Goal: Information Seeking & Learning: Find specific fact

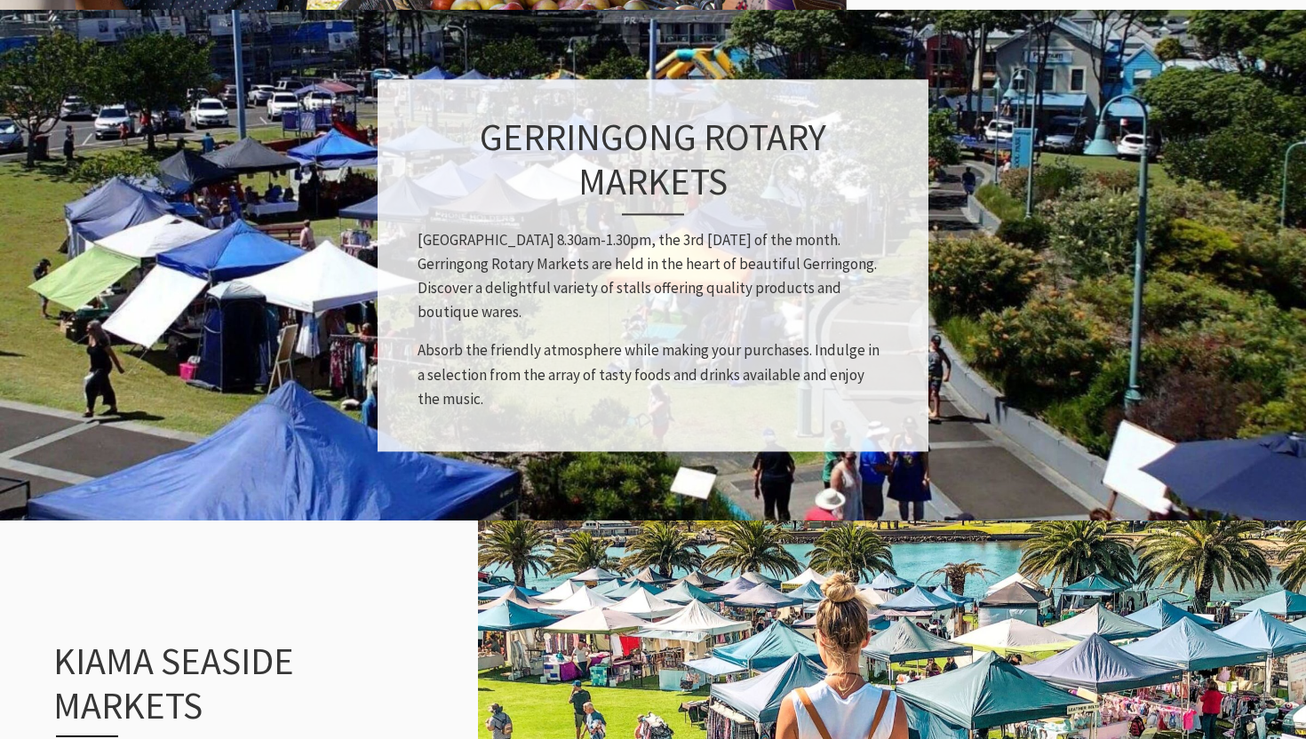
scroll to position [1236, 0]
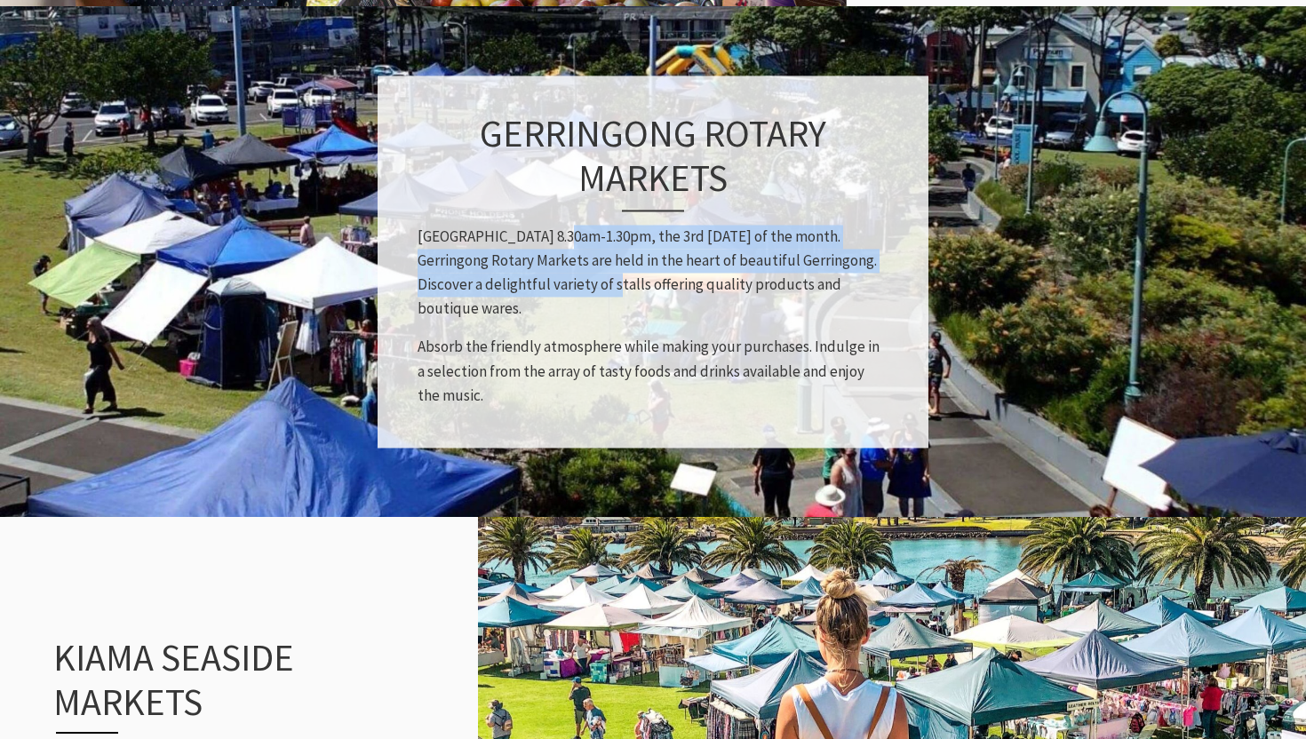
drag, startPoint x: 550, startPoint y: 234, endPoint x: 571, endPoint y: 284, distance: 54.9
click at [571, 284] on p "[GEOGRAPHIC_DATA] 8.30am-1.30pm, the 3rd [DATE] of the month. Gerringong Rotary…" at bounding box center [652, 273] width 471 height 97
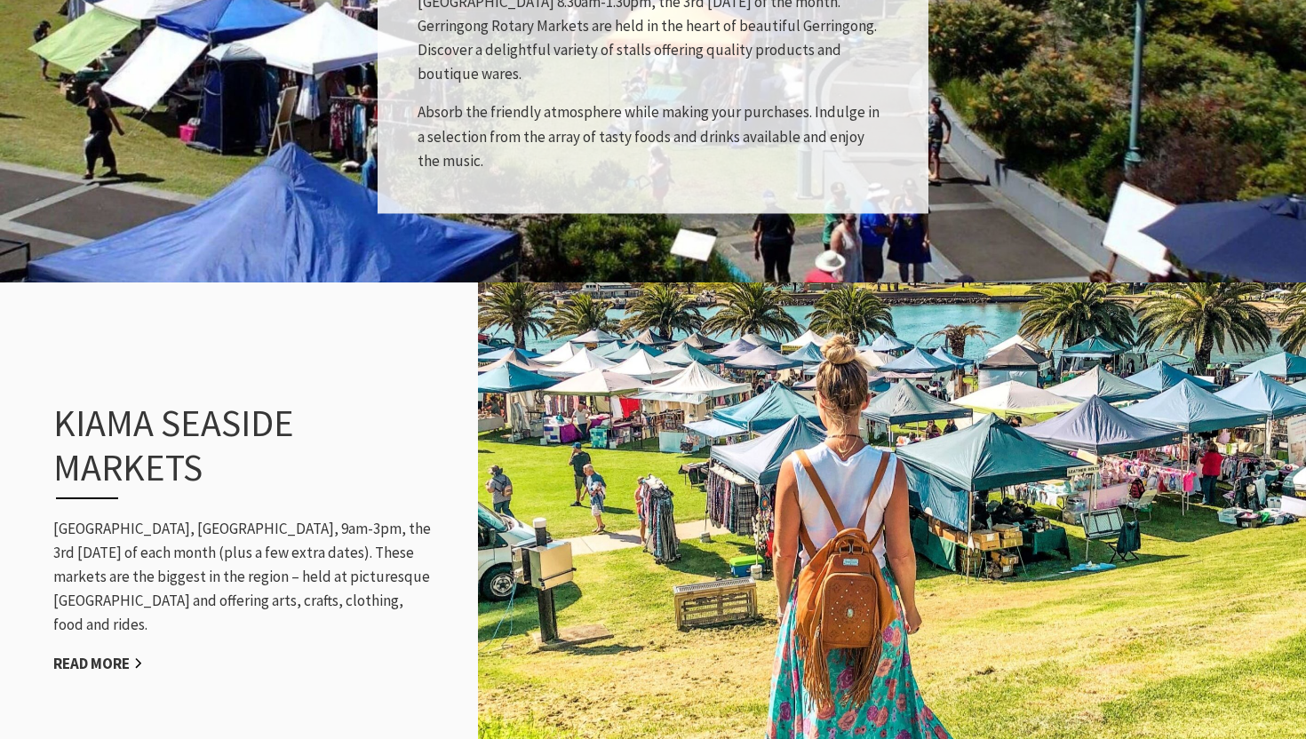
scroll to position [1545, 0]
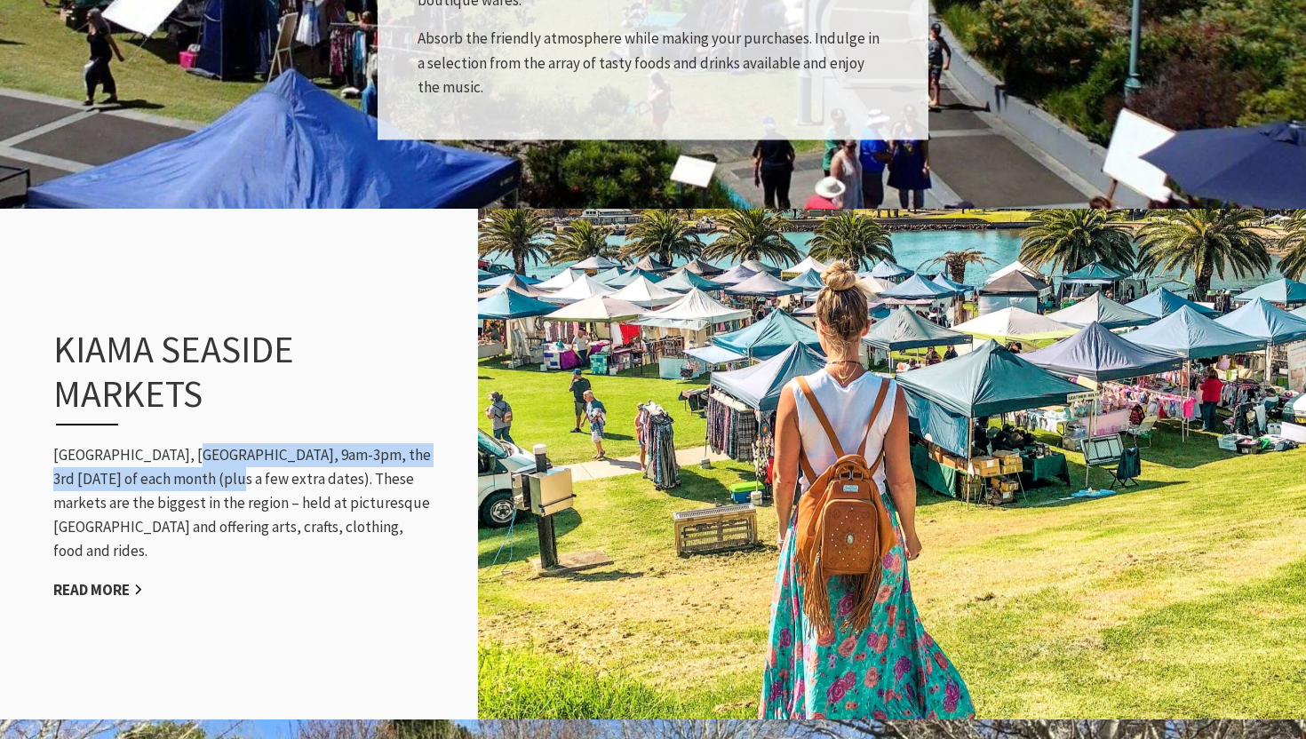
drag, startPoint x: 187, startPoint y: 468, endPoint x: 227, endPoint y: 489, distance: 46.1
click at [227, 489] on p "[GEOGRAPHIC_DATA], [GEOGRAPHIC_DATA], 9am-3pm, the 3rd [DATE] of each month (pl…" at bounding box center [243, 503] width 380 height 121
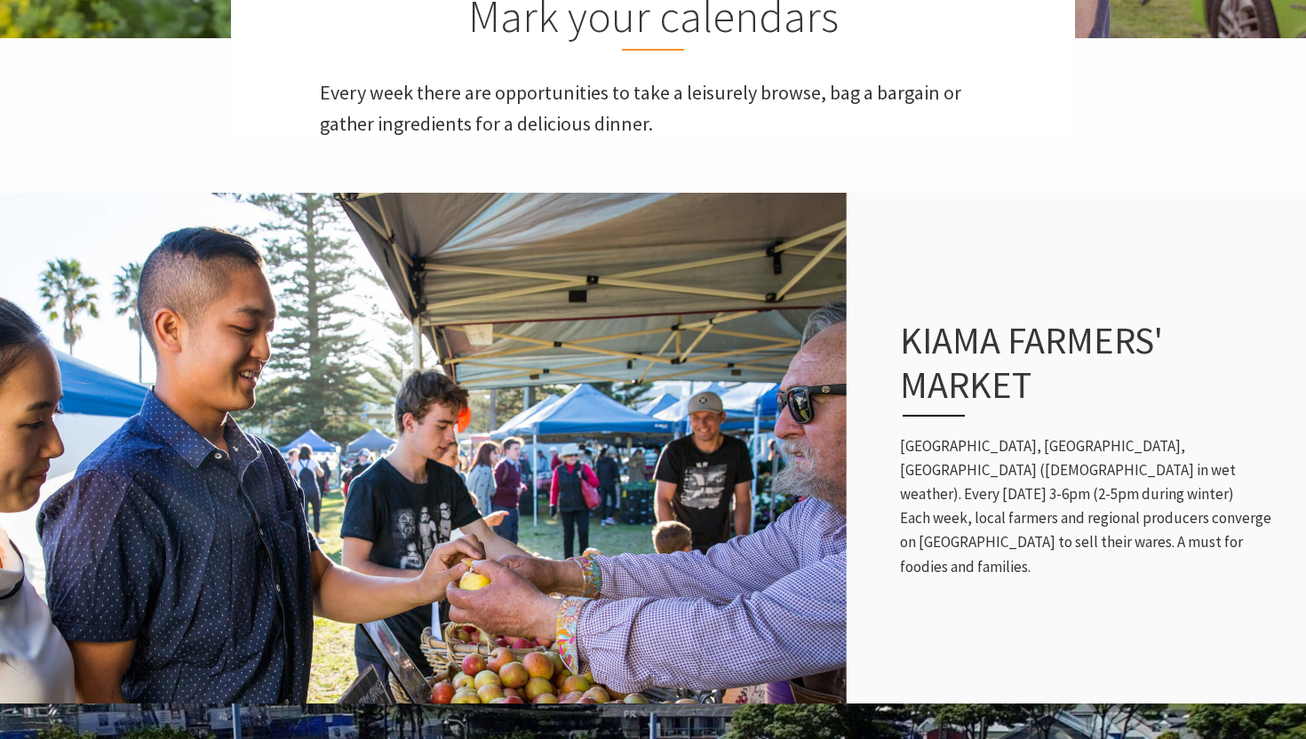
scroll to position [629, 0]
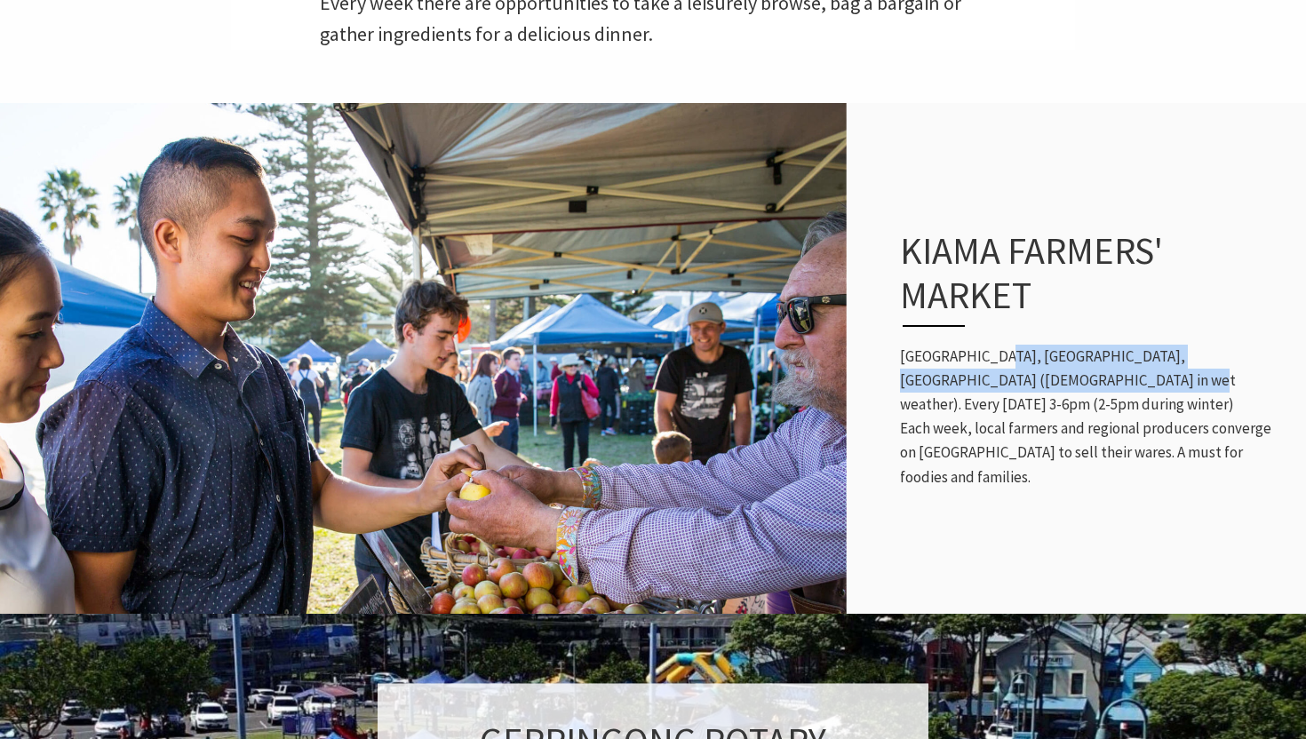
drag, startPoint x: 993, startPoint y: 374, endPoint x: 1033, endPoint y: 413, distance: 55.9
click at [1034, 414] on p "[GEOGRAPHIC_DATA], [GEOGRAPHIC_DATA], [GEOGRAPHIC_DATA] ([DEMOGRAPHIC_DATA] in …" at bounding box center [1094, 417] width 388 height 145
click at [1033, 413] on p "[GEOGRAPHIC_DATA], [GEOGRAPHIC_DATA], [GEOGRAPHIC_DATA] ([DEMOGRAPHIC_DATA] in …" at bounding box center [1094, 417] width 388 height 145
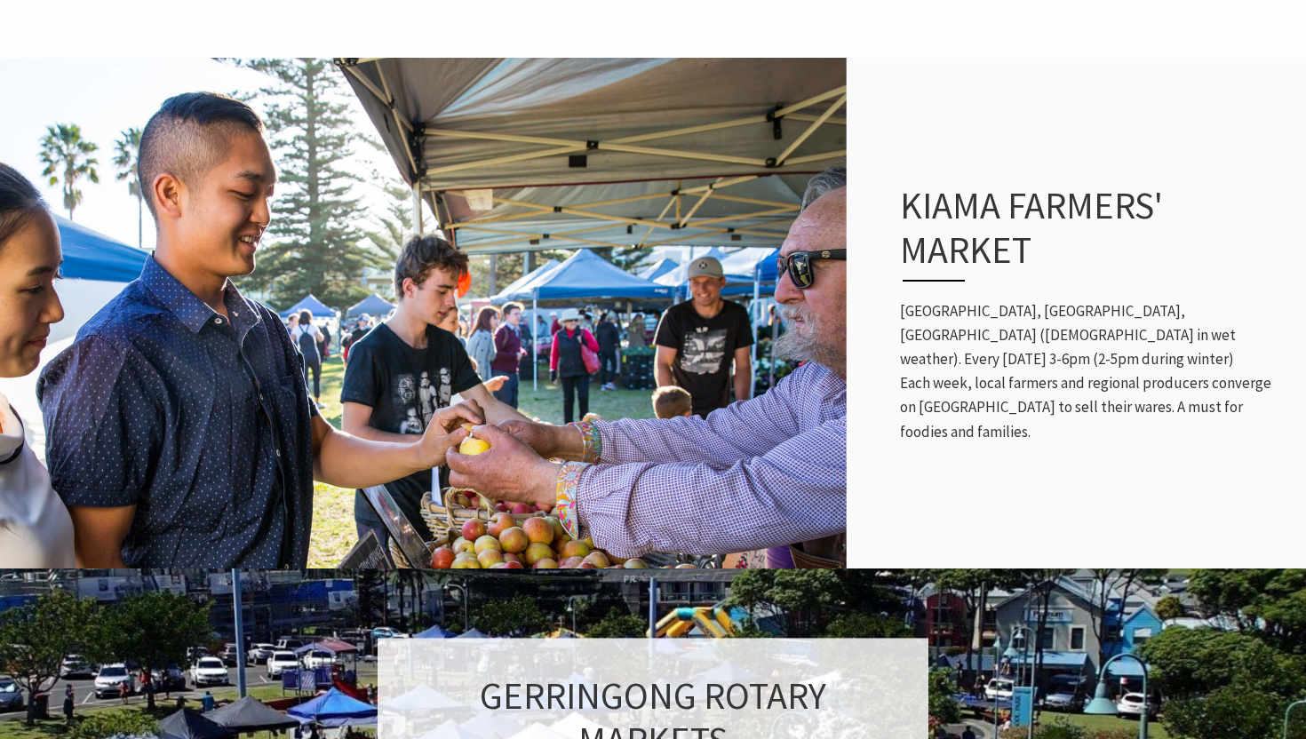
scroll to position [682, 0]
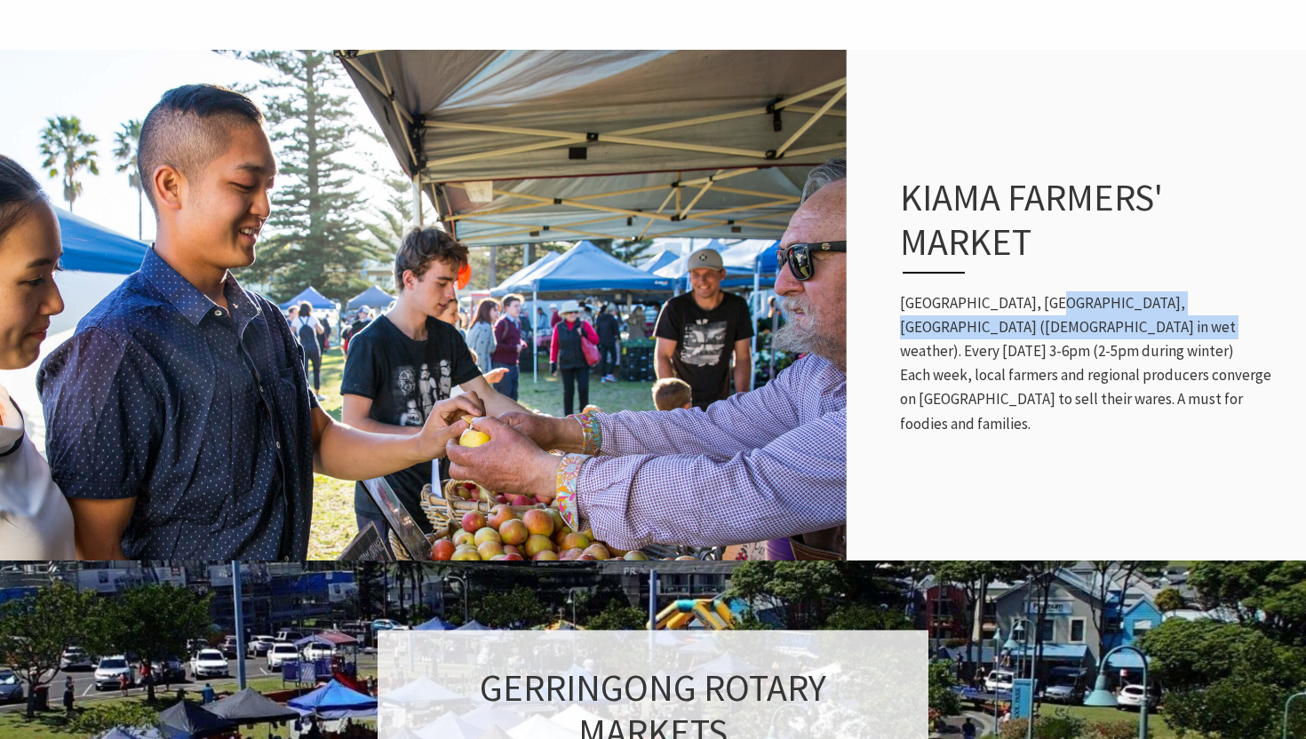
drag, startPoint x: 1037, startPoint y: 334, endPoint x: 1060, endPoint y: 363, distance: 37.3
click at [1060, 363] on p "[GEOGRAPHIC_DATA], [GEOGRAPHIC_DATA], [GEOGRAPHIC_DATA] ([DEMOGRAPHIC_DATA] in …" at bounding box center [1094, 363] width 388 height 145
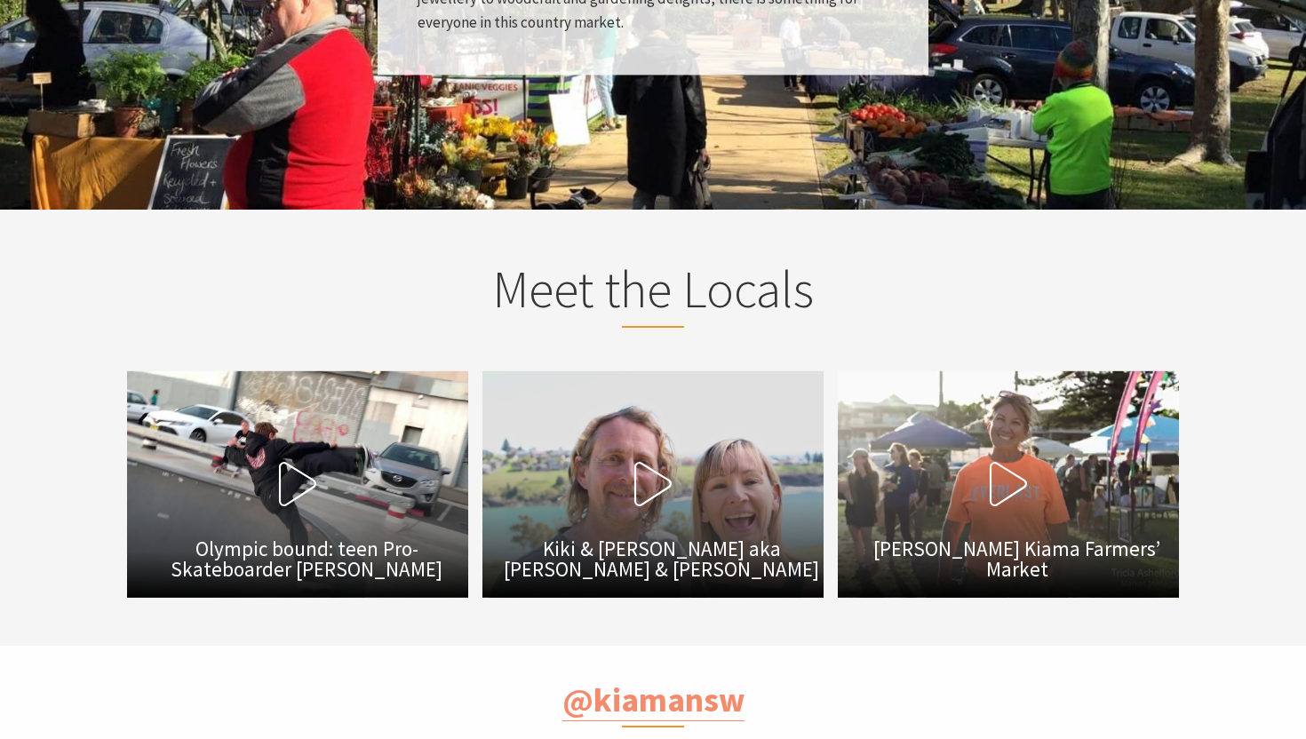
scroll to position [2575, 0]
